Goal: Task Accomplishment & Management: Manage account settings

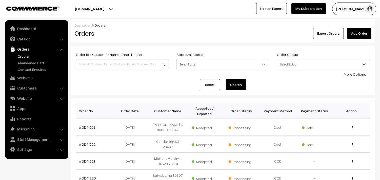
click at [25, 57] on link "Orders" at bounding box center [41, 56] width 50 height 5
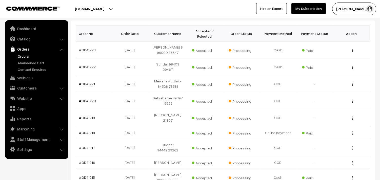
scroll to position [84, 0]
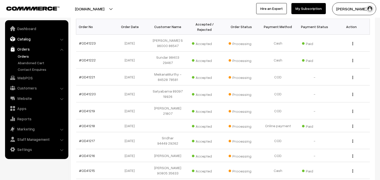
click at [29, 36] on link "Catalog" at bounding box center [36, 38] width 60 height 9
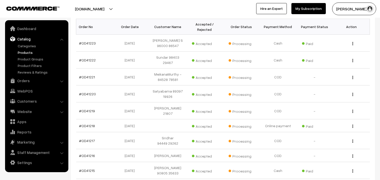
click at [30, 50] on link "Products" at bounding box center [41, 52] width 50 height 5
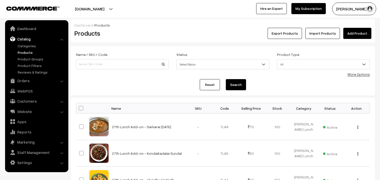
click at [353, 76] on link "More Options" at bounding box center [358, 74] width 22 height 4
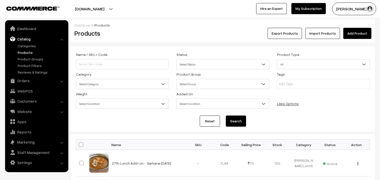
click at [116, 86] on span "Select Category" at bounding box center [122, 84] width 92 height 9
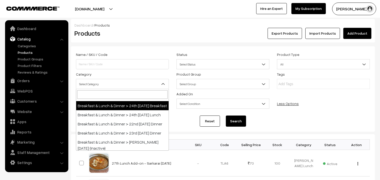
scroll to position [56, 0]
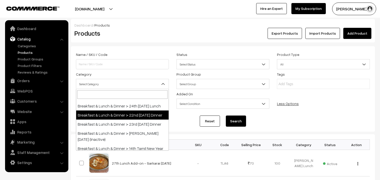
select select "68"
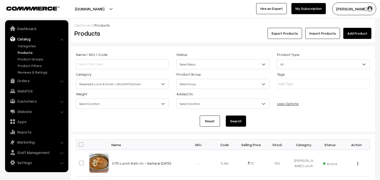
click at [239, 120] on button "Search" at bounding box center [236, 121] width 20 height 11
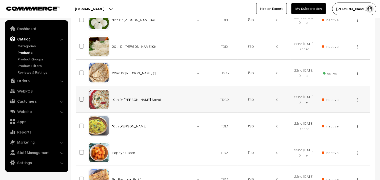
scroll to position [196, 0]
click at [358, 72] on div "View Edit Delete" at bounding box center [356, 72] width 20 height 5
click at [358, 72] on button "button" at bounding box center [357, 73] width 1 height 4
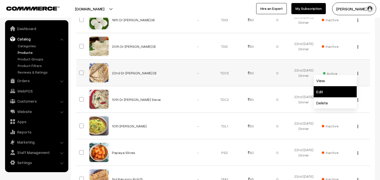
click at [323, 90] on link "Edit" at bounding box center [334, 91] width 43 height 11
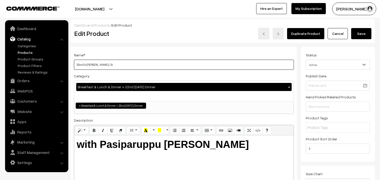
click at [141, 65] on input "22nd Dr Chapathi (3)" at bounding box center [184, 65] width 220 height 10
drag, startPoint x: 80, startPoint y: 62, endPoint x: 70, endPoint y: 63, distance: 9.6
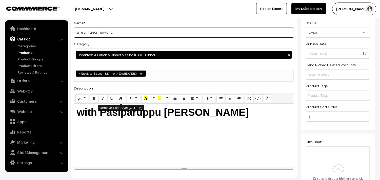
scroll to position [56, 0]
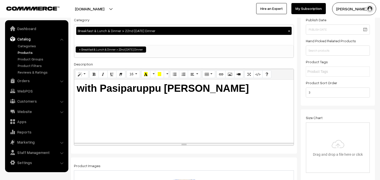
type input "26nd Dr Chapathi (3)"
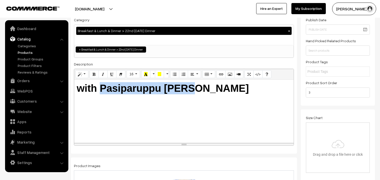
drag, startPoint x: 101, startPoint y: 88, endPoint x: 274, endPoint y: 104, distance: 174.0
click at [276, 104] on div "with Pasiparuppu Dhall" at bounding box center [183, 111] width 219 height 63
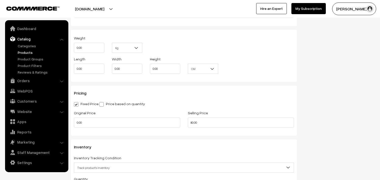
scroll to position [477, 0]
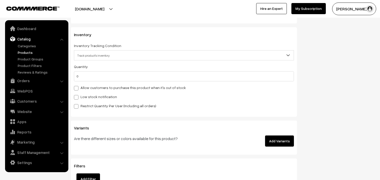
click at [105, 87] on label "Allow customers to purchase this product when it's out of stock" at bounding box center [130, 87] width 112 height 5
click at [77, 87] on input "Allow customers to purchase this product when it's out of stock" at bounding box center [75, 87] width 3 height 3
checkbox input "true"
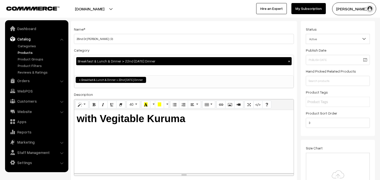
scroll to position [0, 0]
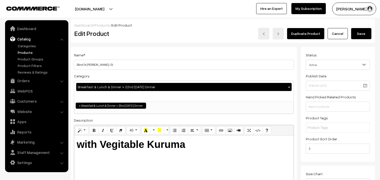
click at [353, 32] on button "Save" at bounding box center [361, 33] width 20 height 11
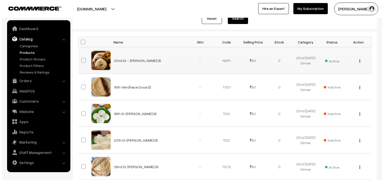
scroll to position [112, 0]
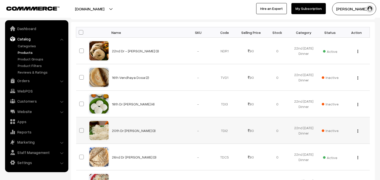
click at [333, 130] on span "Inactive" at bounding box center [329, 130] width 17 height 5
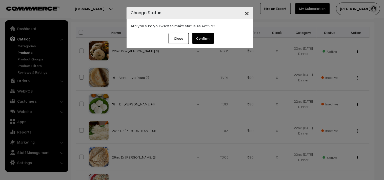
click at [202, 34] on button "Confirm" at bounding box center [202, 38] width 21 height 11
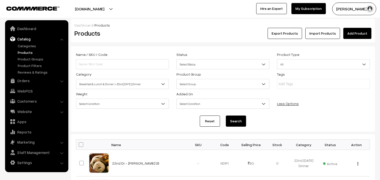
scroll to position [112, 0]
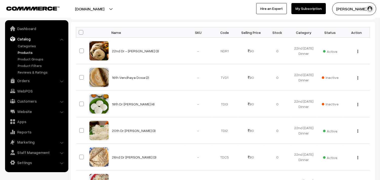
click at [357, 131] on img "button" at bounding box center [357, 130] width 1 height 3
click at [319, 151] on link "Edit" at bounding box center [334, 149] width 43 height 11
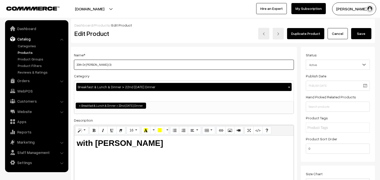
drag, startPoint x: 80, startPoint y: 64, endPoint x: 72, endPoint y: 65, distance: 7.7
click at [72, 65] on div "Name * 20th Dr Idiyappam (3) Category Breakfast & Lunch & Dinner > 22nd Friday …" at bounding box center [184, 128] width 226 height 163
type input "26th Dr Idiyappam (3)"
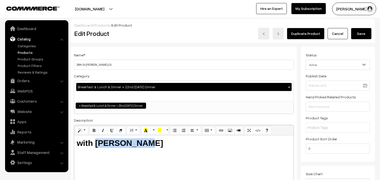
drag, startPoint x: 170, startPoint y: 156, endPoint x: 262, endPoint y: 159, distance: 91.6
click at [266, 168] on div "with Aloo Kuruma" at bounding box center [183, 167] width 219 height 63
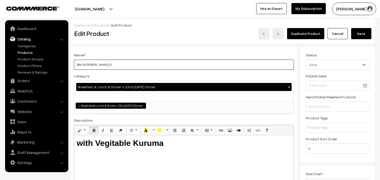
click at [140, 66] on input "26th Dr Idiyappam (3)" at bounding box center [184, 65] width 220 height 10
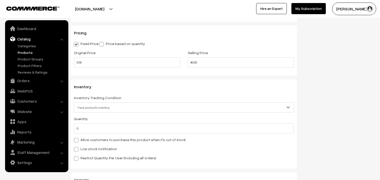
scroll to position [506, 0]
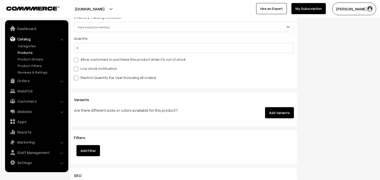
type input "26th Dr [PERSON_NAME] (4)"
click at [112, 59] on label "Allow customers to purchase this product when it's out of stock" at bounding box center [130, 59] width 112 height 5
click at [77, 59] on input "Allow customers to purchase this product when it's out of stock" at bounding box center [75, 58] width 3 height 3
checkbox input "true"
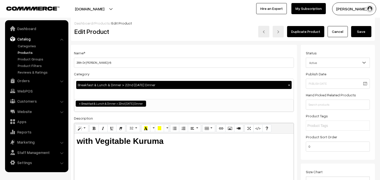
scroll to position [0, 0]
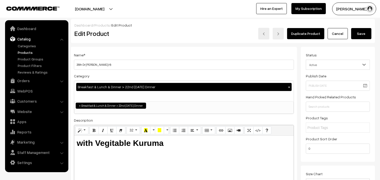
click at [355, 31] on button "Save" at bounding box center [361, 33] width 20 height 11
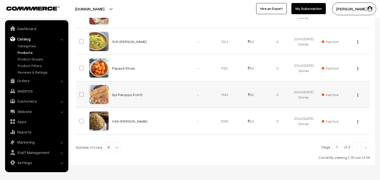
scroll to position [299, 0]
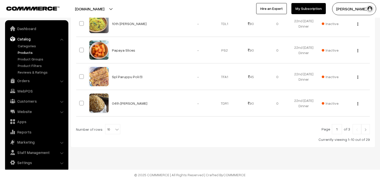
click at [114, 127] on b at bounding box center [116, 129] width 5 height 5
select select "90"
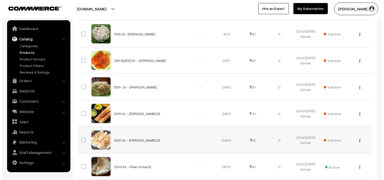
scroll to position [477, 0]
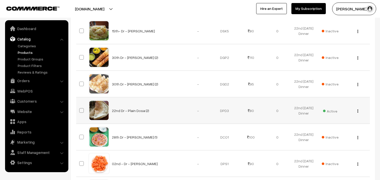
click at [336, 112] on span "Active" at bounding box center [330, 110] width 14 height 7
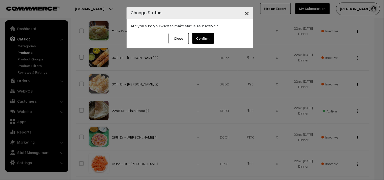
click at [203, 39] on button "Confirm" at bounding box center [202, 38] width 21 height 11
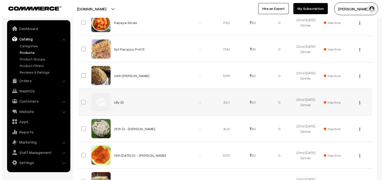
scroll to position [365, 0]
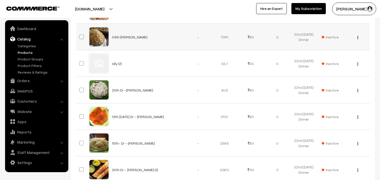
click at [329, 31] on td "Inactive" at bounding box center [330, 37] width 26 height 27
click at [331, 37] on span "Inactive" at bounding box center [329, 36] width 17 height 5
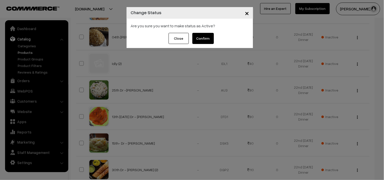
click at [207, 35] on button "Confirm" at bounding box center [202, 38] width 21 height 11
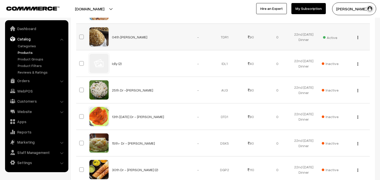
click at [358, 38] on button "button" at bounding box center [357, 37] width 1 height 4
click at [332, 54] on link "Edit" at bounding box center [334, 55] width 43 height 11
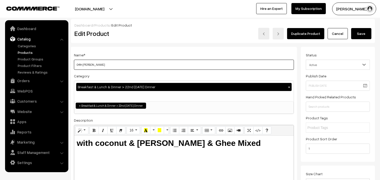
drag, startPoint x: 82, startPoint y: 63, endPoint x: 72, endPoint y: 65, distance: 10.5
click at [72, 65] on div "Name * 04th Dr Wheat Puttu Category Breakfast & Lunch & Dinner > 22nd Friday Di…" at bounding box center [184, 128] width 226 height 163
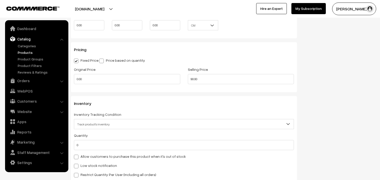
scroll to position [449, 0]
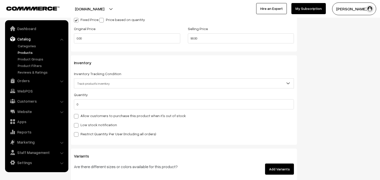
type input "26th Dr Wheat Puttu"
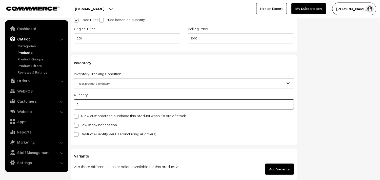
drag, startPoint x: 82, startPoint y: 106, endPoint x: 61, endPoint y: 105, distance: 20.5
click at [61, 105] on body "Thank you for showing interest. Our team will call you shortly. Close annamfood…" at bounding box center [190, 6] width 380 height 910
type input "10"
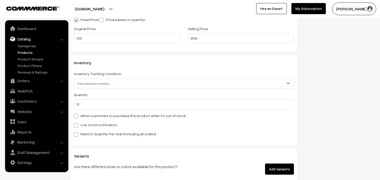
click at [102, 114] on label "Allow customers to purchase this product when it's out of stock" at bounding box center [130, 115] width 112 height 5
click at [77, 114] on input "Allow customers to purchase this product when it's out of stock" at bounding box center [75, 115] width 3 height 3
checkbox input "true"
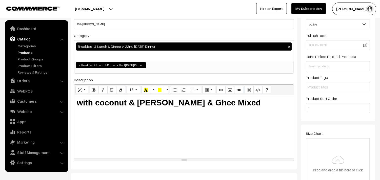
scroll to position [0, 0]
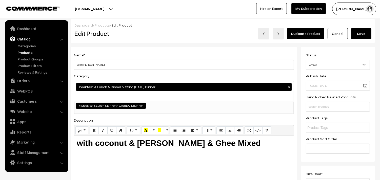
click at [367, 31] on button "Save" at bounding box center [361, 33] width 20 height 11
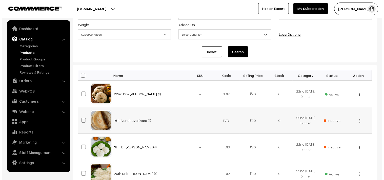
scroll to position [61, 0]
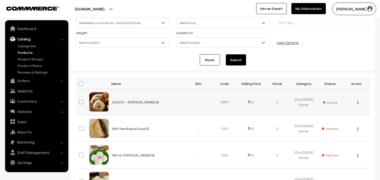
click at [334, 102] on span "Active" at bounding box center [330, 102] width 14 height 7
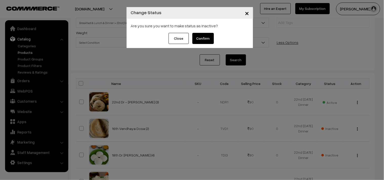
click at [205, 41] on button "Confirm" at bounding box center [202, 38] width 21 height 11
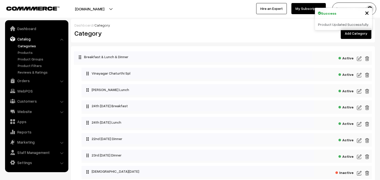
click at [31, 46] on link "Categories" at bounding box center [41, 45] width 50 height 5
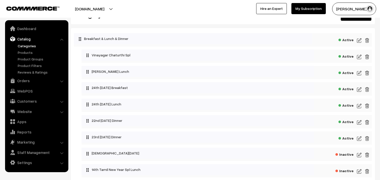
scroll to position [28, 0]
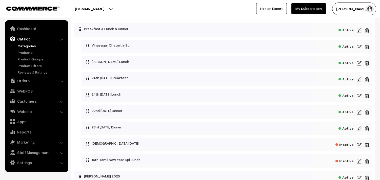
click at [360, 112] on img at bounding box center [359, 113] width 5 height 6
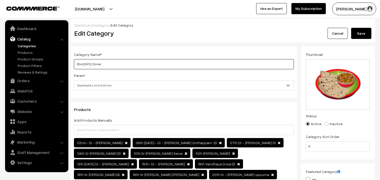
drag, startPoint x: 75, startPoint y: 64, endPoint x: 48, endPoint y: 62, distance: 27.4
type input "26th [DATE] Dinner"
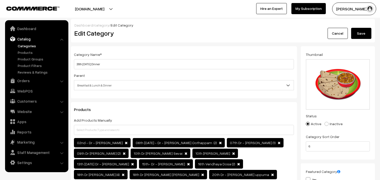
click at [362, 34] on button "Save" at bounding box center [361, 33] width 20 height 11
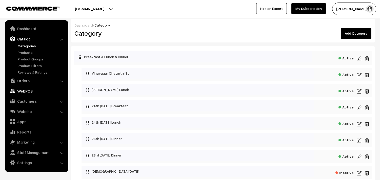
click at [28, 91] on link "WebPOS" at bounding box center [36, 90] width 60 height 9
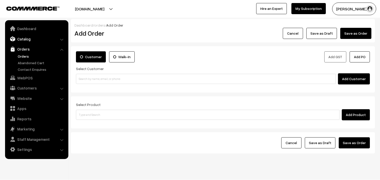
click at [25, 38] on link "Catalog" at bounding box center [36, 38] width 60 height 9
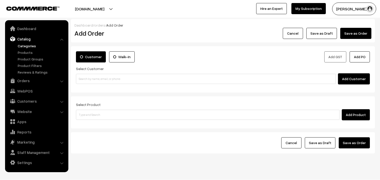
click at [27, 46] on link "Categories" at bounding box center [41, 45] width 50 height 5
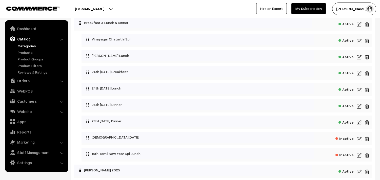
scroll to position [84, 0]
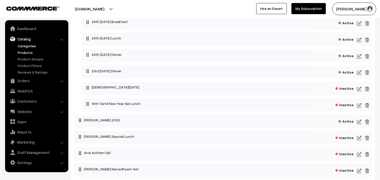
click at [26, 53] on link "Products" at bounding box center [41, 52] width 50 height 5
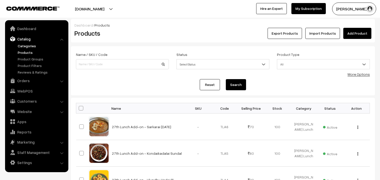
click at [28, 46] on link "Categories" at bounding box center [41, 45] width 50 height 5
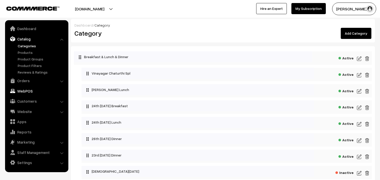
click at [28, 90] on link "WebPOS" at bounding box center [36, 90] width 60 height 9
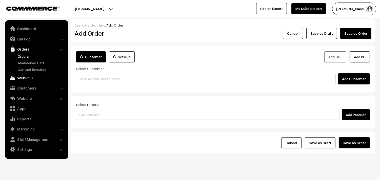
click at [32, 77] on link "WebPOS" at bounding box center [36, 77] width 60 height 9
click at [27, 78] on link "WebPOS" at bounding box center [36, 77] width 60 height 9
click at [22, 76] on link "WebPOS" at bounding box center [36, 77] width 60 height 9
click at [25, 79] on link "WebPOS" at bounding box center [36, 77] width 60 height 9
click at [26, 90] on link "Customers" at bounding box center [36, 87] width 60 height 9
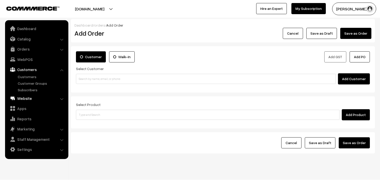
click at [25, 100] on link "Website" at bounding box center [36, 98] width 60 height 9
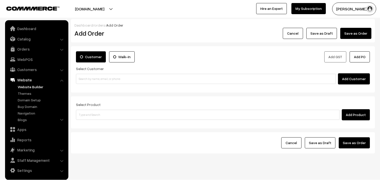
click at [34, 85] on link "Website Builder" at bounding box center [41, 86] width 50 height 5
